Goal: Find specific page/section: Find specific page/section

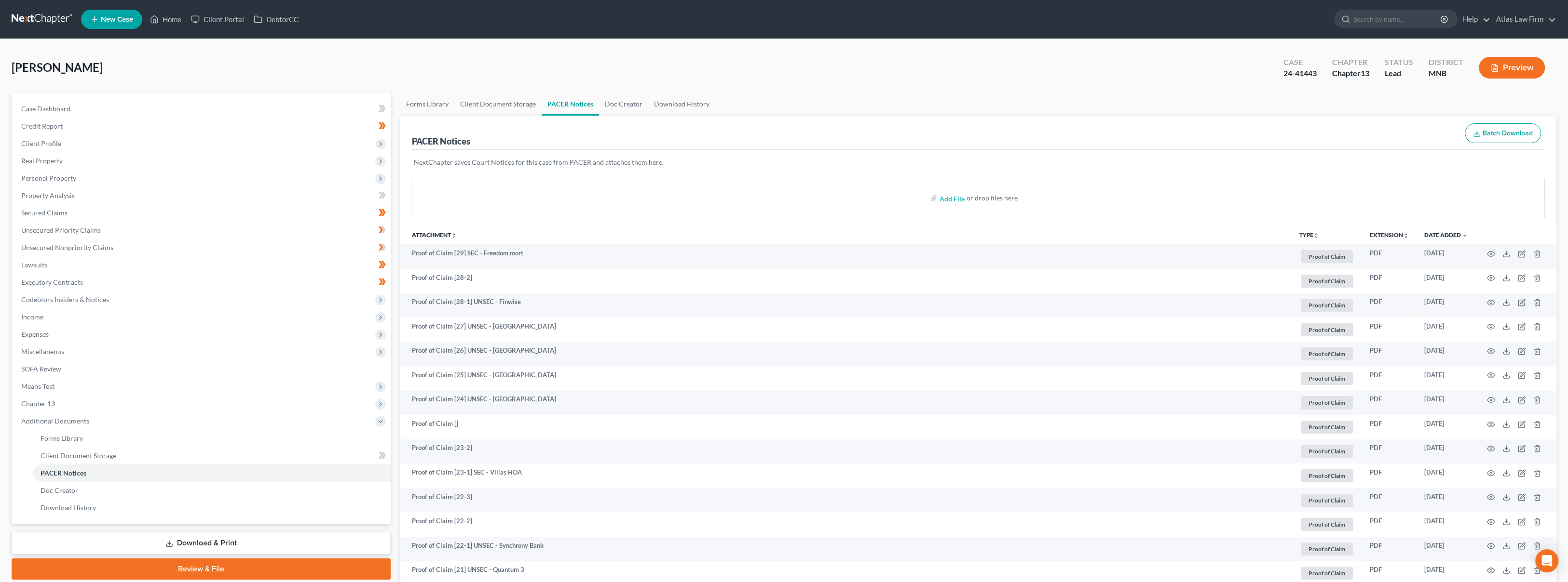
click at [41, 15] on link at bounding box center [42, 19] width 62 height 18
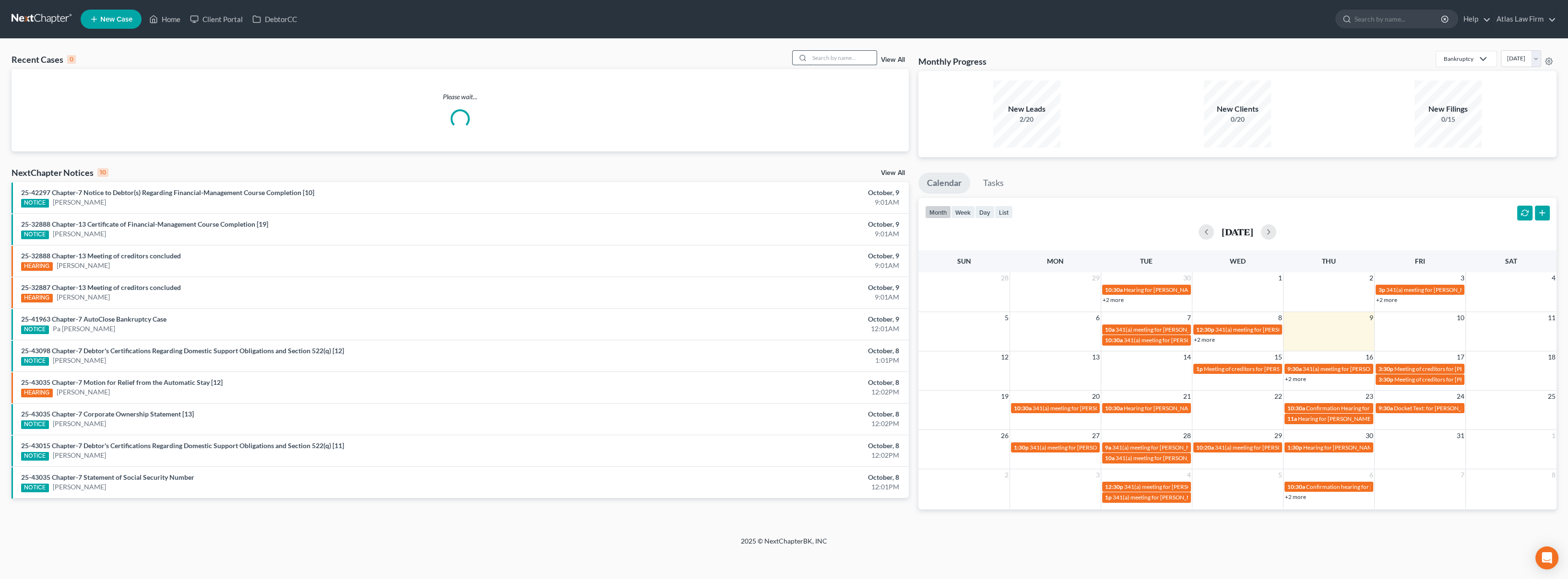
click at [839, 62] on input "search" at bounding box center [843, 58] width 67 height 14
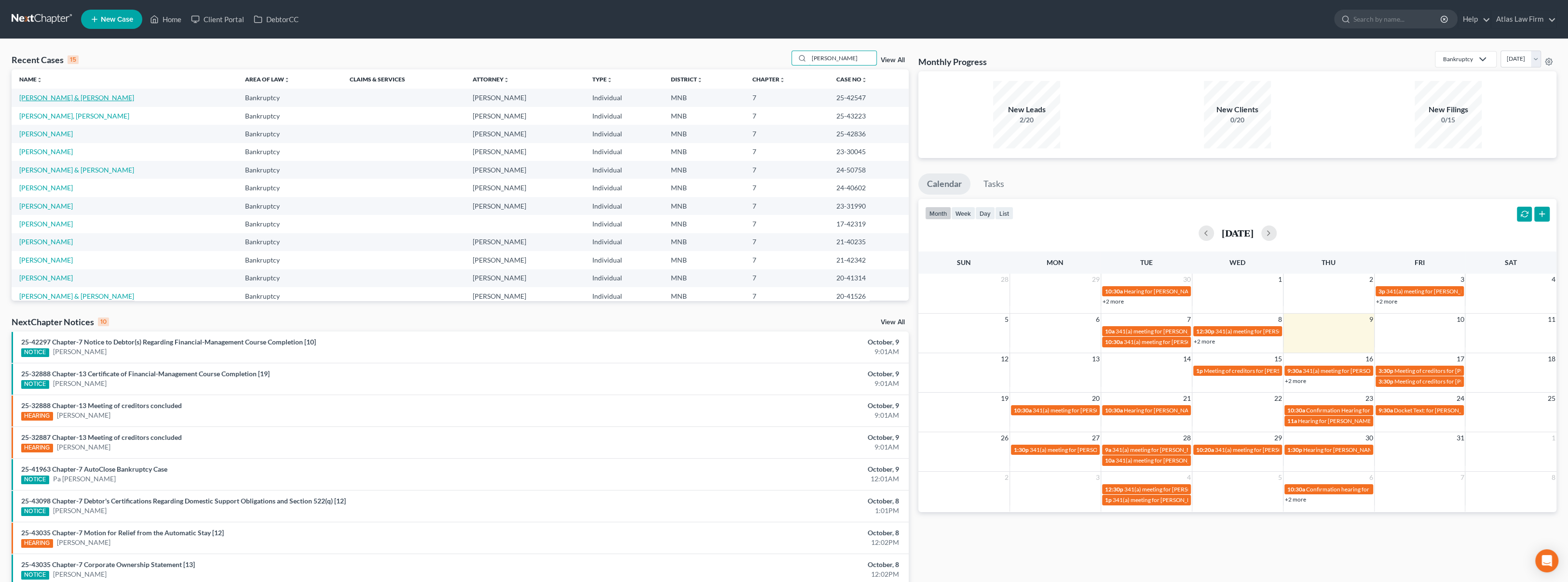
type input "johnson"
click at [57, 95] on link "Johnson, Steven & Stotler, Tamara" at bounding box center [77, 97] width 115 height 8
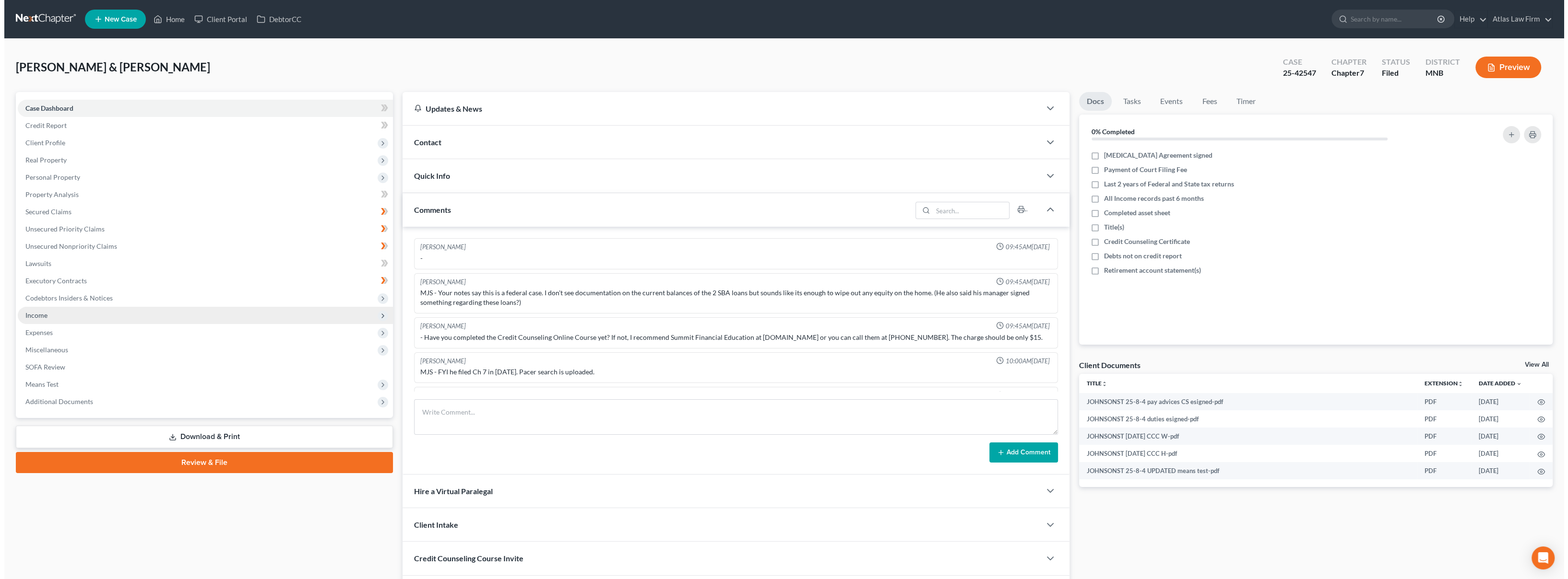
scroll to position [872, 0]
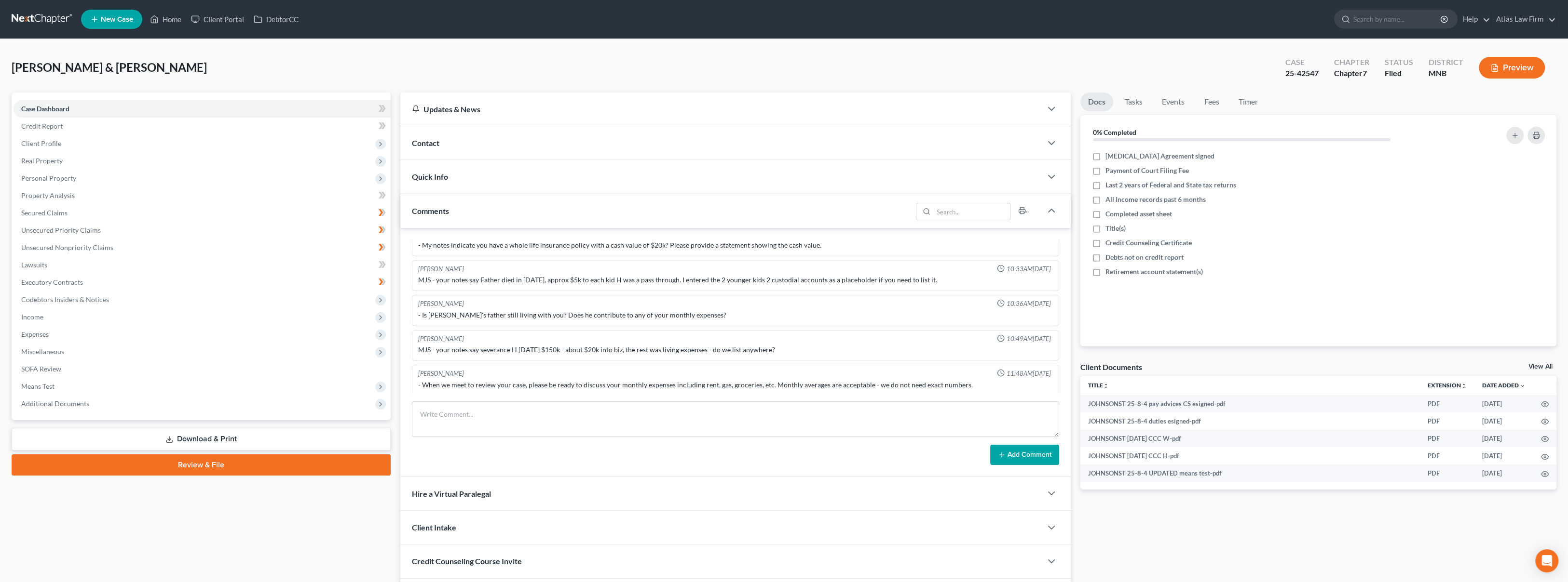
click at [1534, 66] on button "Preview" at bounding box center [1511, 67] width 66 height 22
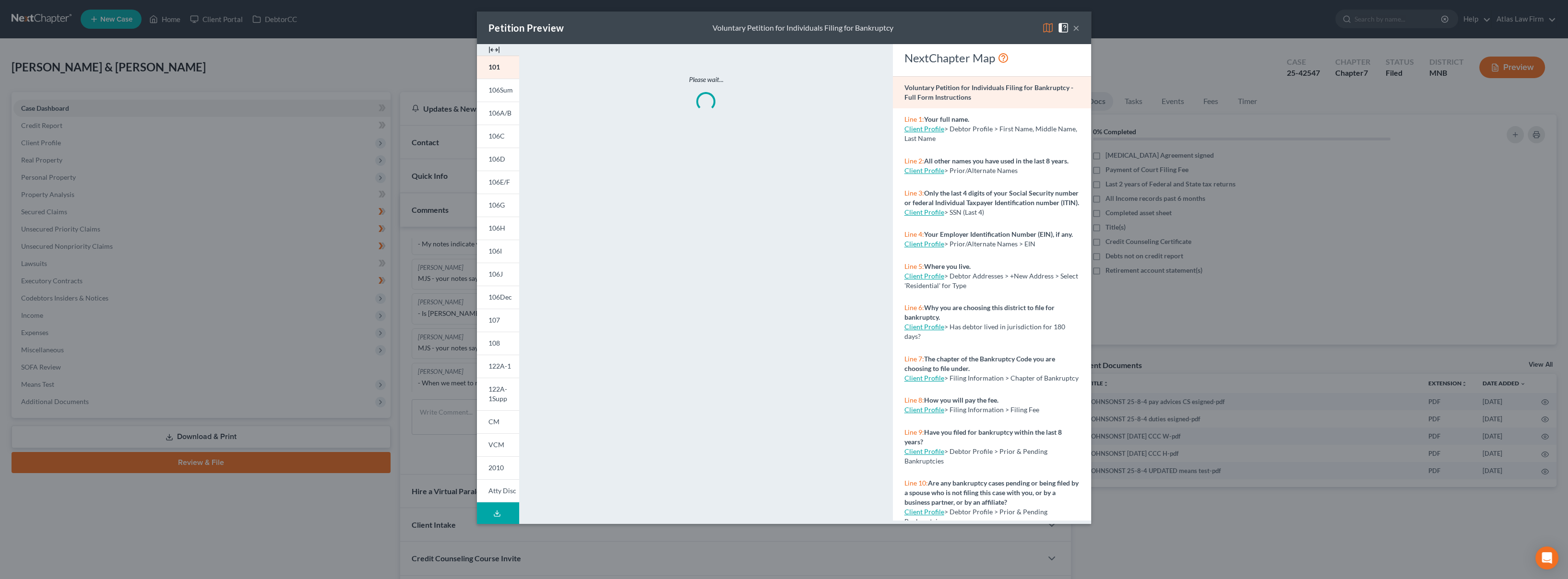
click at [1044, 29] on img at bounding box center [1047, 27] width 11 height 11
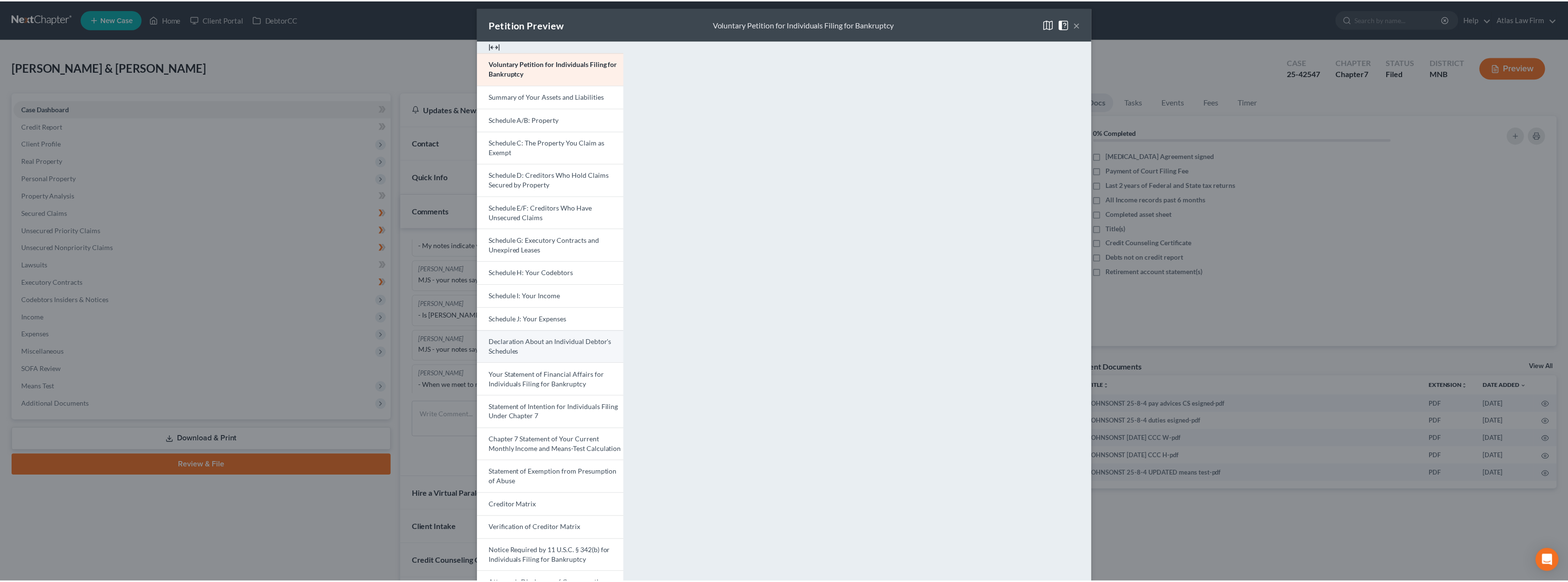
scroll to position [4, 0]
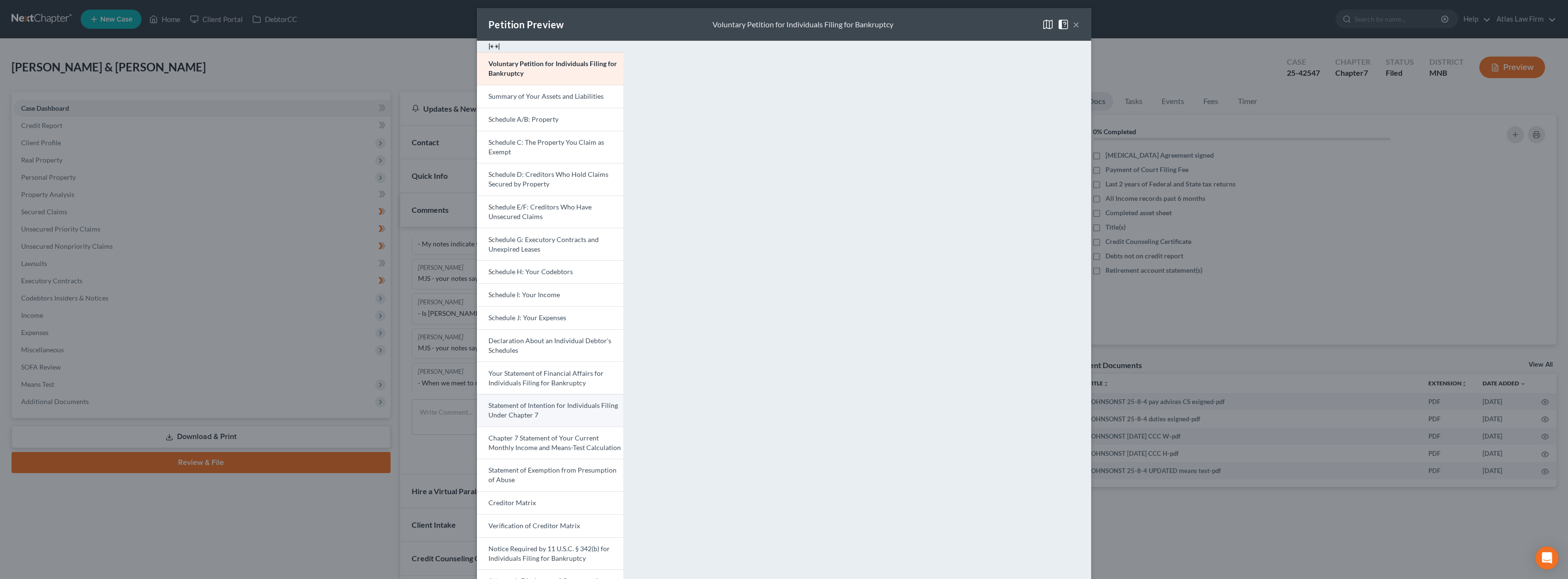
click at [550, 409] on link "Statement of Intention for Individuals Filing Under Chapter 7" at bounding box center [549, 410] width 146 height 33
click at [1072, 25] on button "×" at bounding box center [1076, 24] width 7 height 11
